Goal: Find specific page/section: Find specific page/section

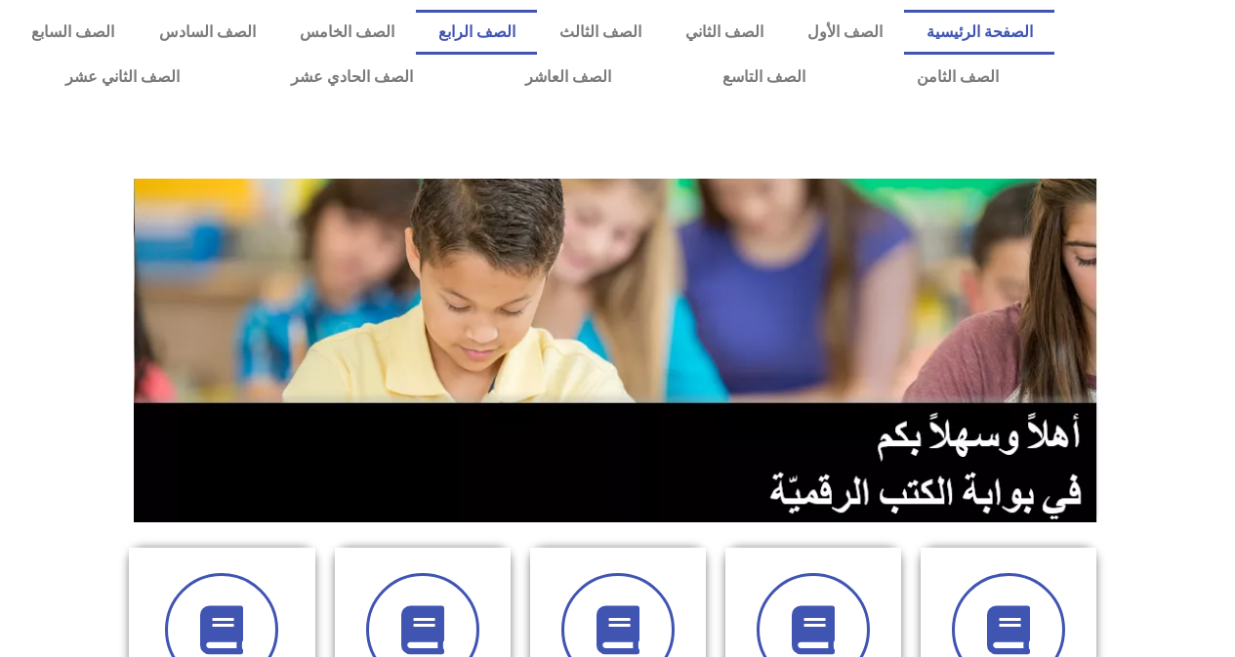
click at [532, 20] on link "الصف الرابع" at bounding box center [476, 32] width 121 height 45
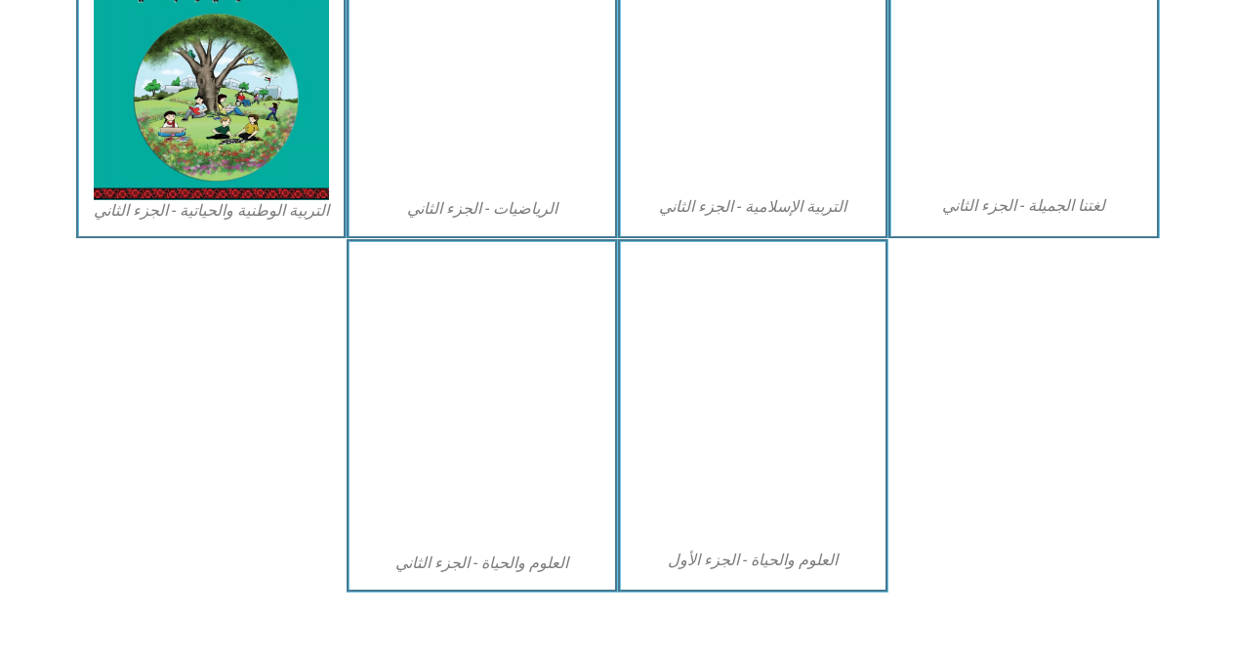
scroll to position [1074, 0]
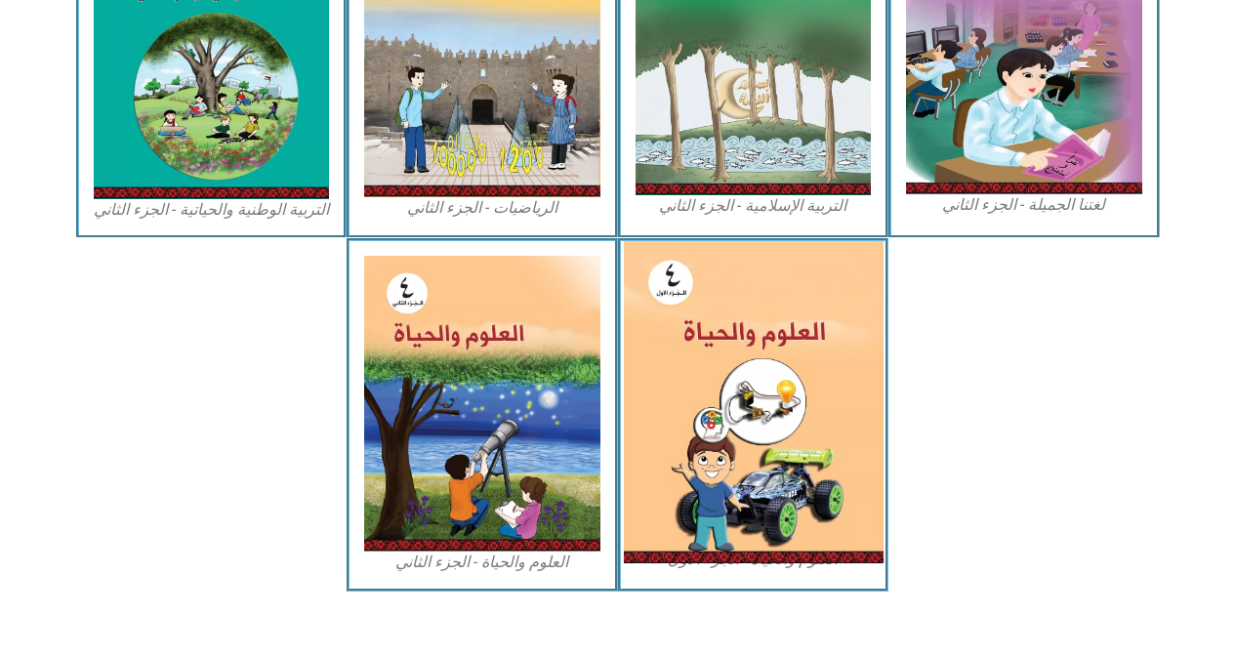
click at [764, 465] on img at bounding box center [753, 402] width 260 height 322
click at [761, 463] on img at bounding box center [753, 402] width 260 height 322
click at [761, 462] on img at bounding box center [753, 402] width 260 height 322
click at [763, 465] on img at bounding box center [753, 402] width 260 height 322
click at [765, 476] on img at bounding box center [753, 402] width 260 height 322
